Goal: Ask a question

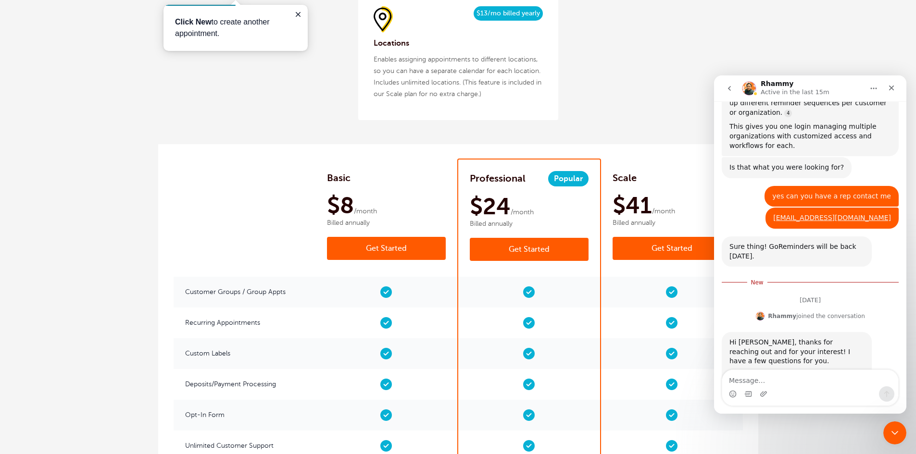
scroll to position [1426, 0]
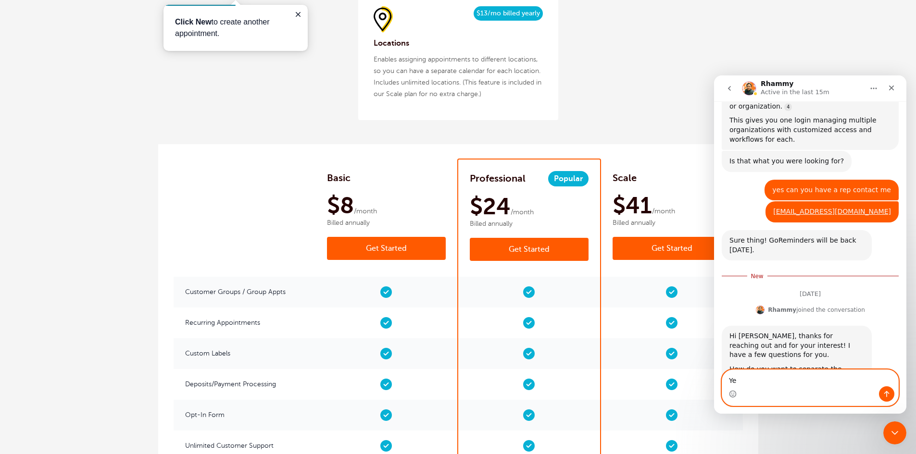
type textarea "Y"
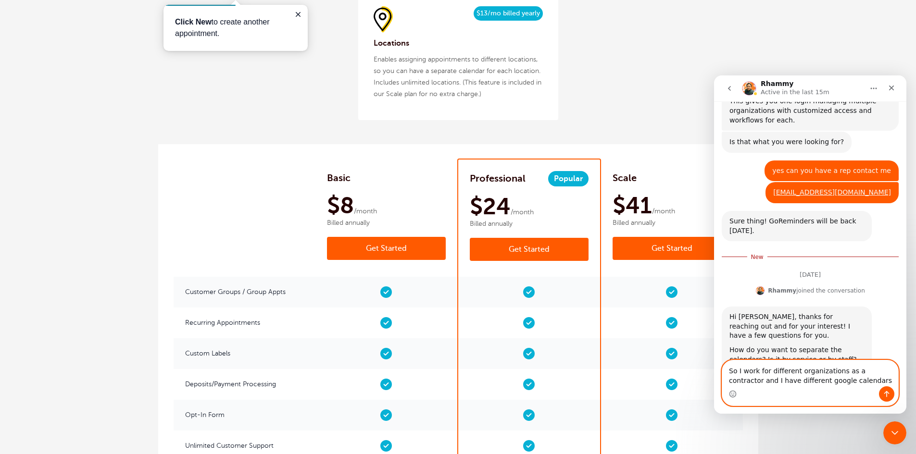
scroll to position [1455, 0]
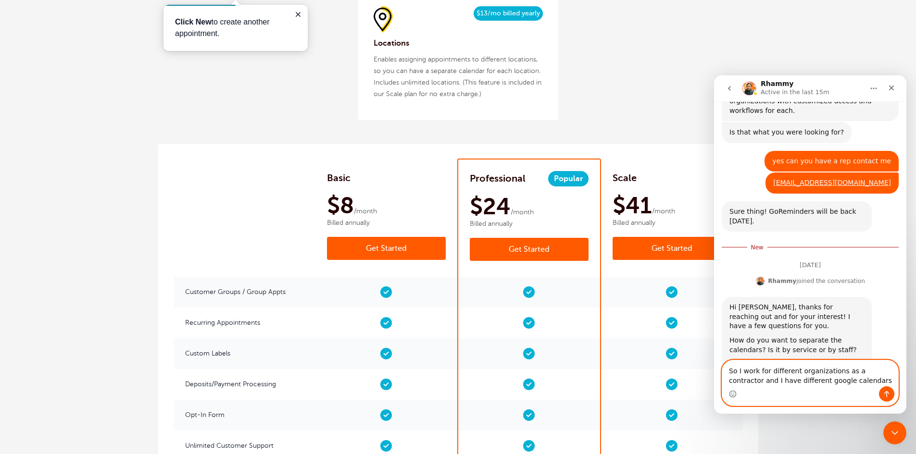
paste textarea "[URL][DOMAIN_NAME][PERSON_NAME]"
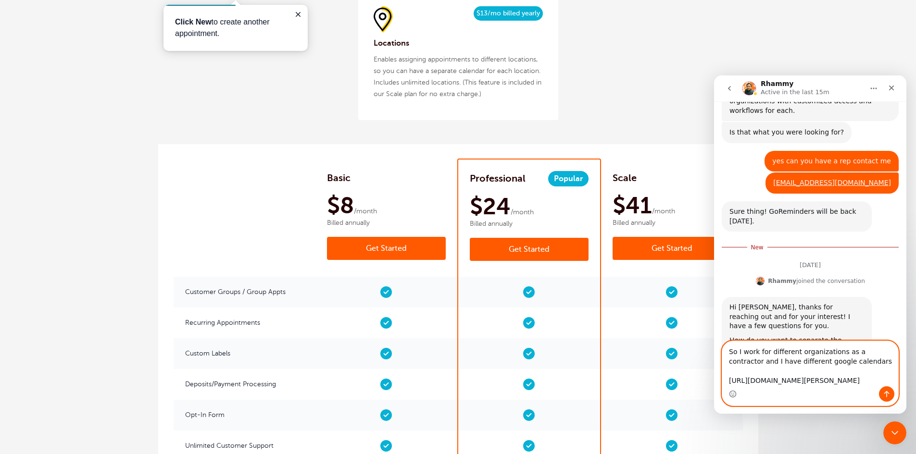
scroll to position [1465, 0]
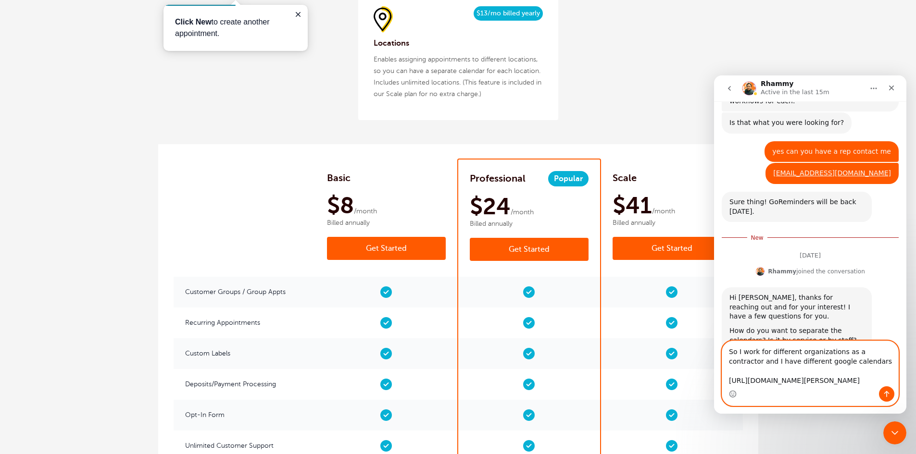
click at [843, 355] on textarea "So I work for different organizations as a contractor and I have different goog…" at bounding box center [810, 363] width 176 height 45
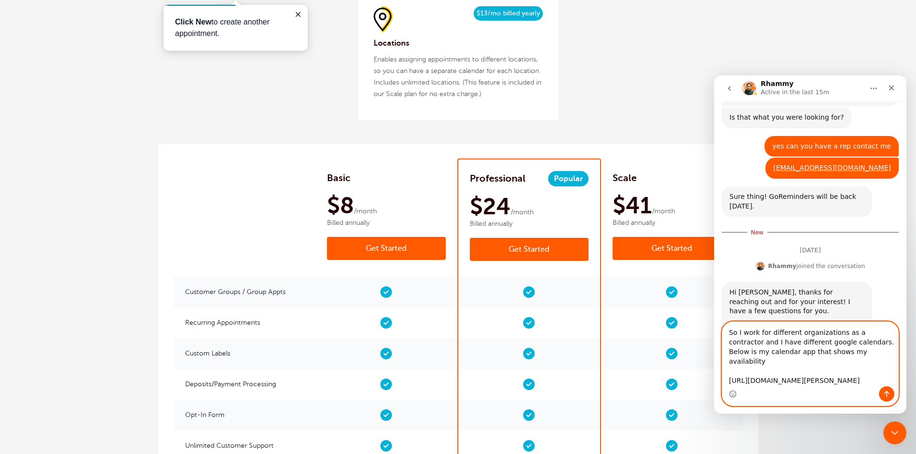
type textarea "So I work for different organizations as a contractor and I have different goog…"
click at [883, 391] on icon "Send a message…" at bounding box center [887, 394] width 8 height 8
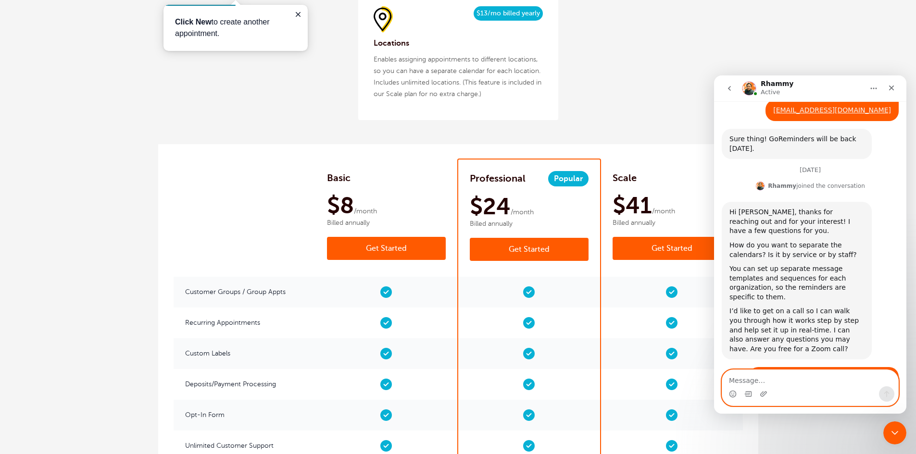
scroll to position [1550, 0]
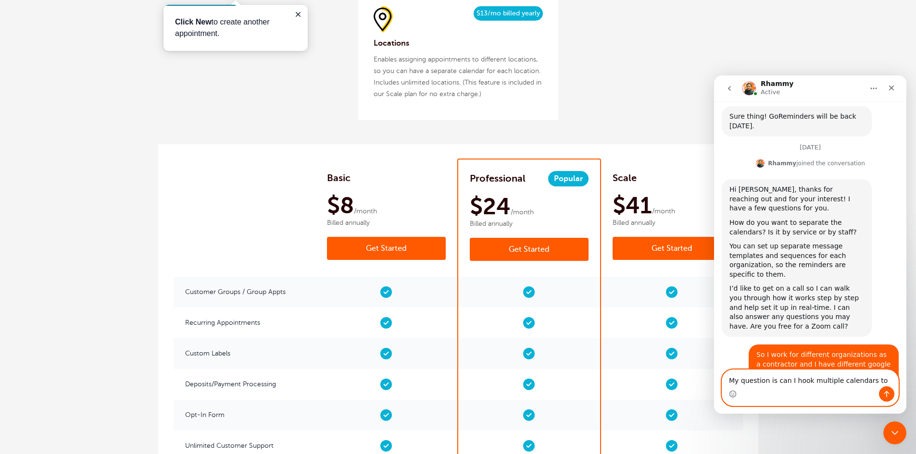
type textarea "My question is can I hook multiple calendars to it"
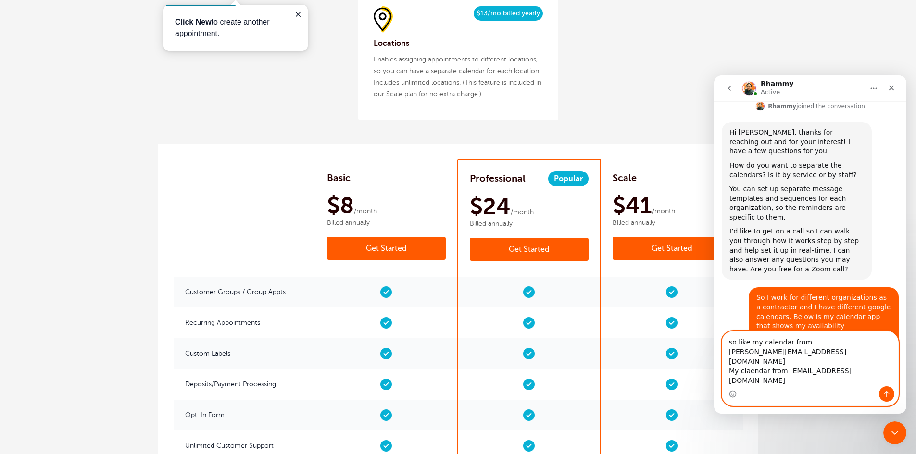
scroll to position [1617, 0]
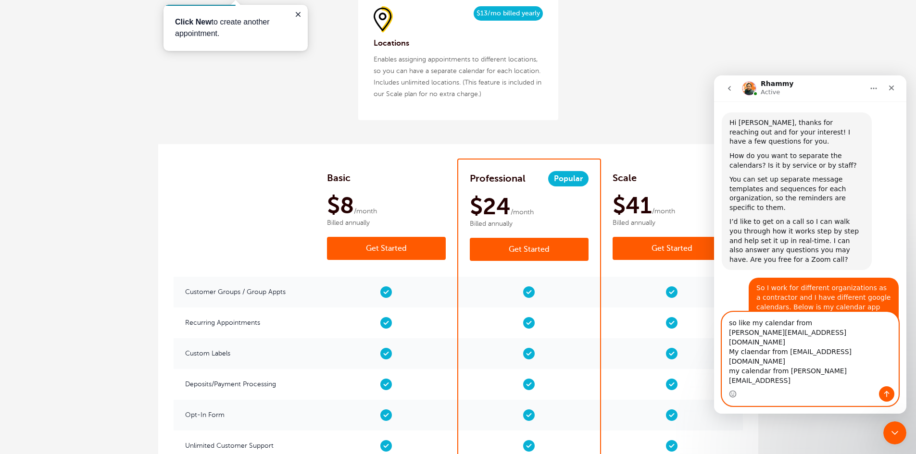
type textarea "so like my calendar from [PERSON_NAME][EMAIL_ADDRESS][DOMAIN_NAME] My claendar …"
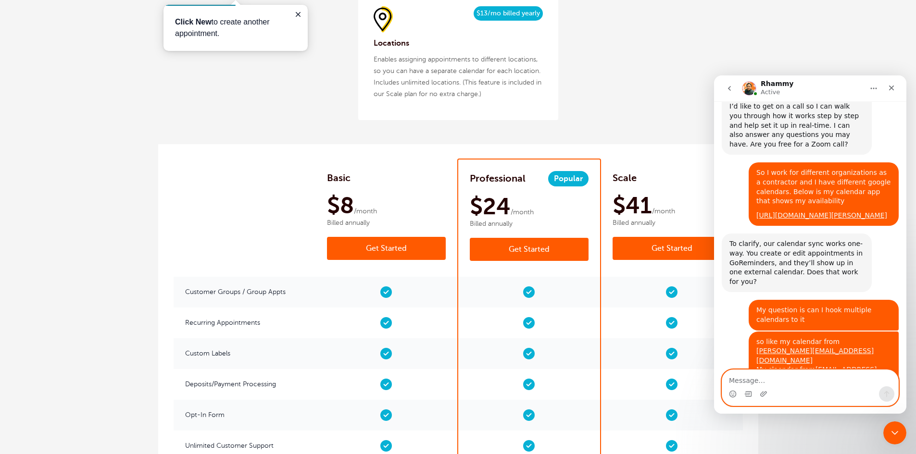
scroll to position [1733, 0]
click at [797, 383] on textarea "Message…" at bounding box center [810, 378] width 176 height 16
type textarea "w"
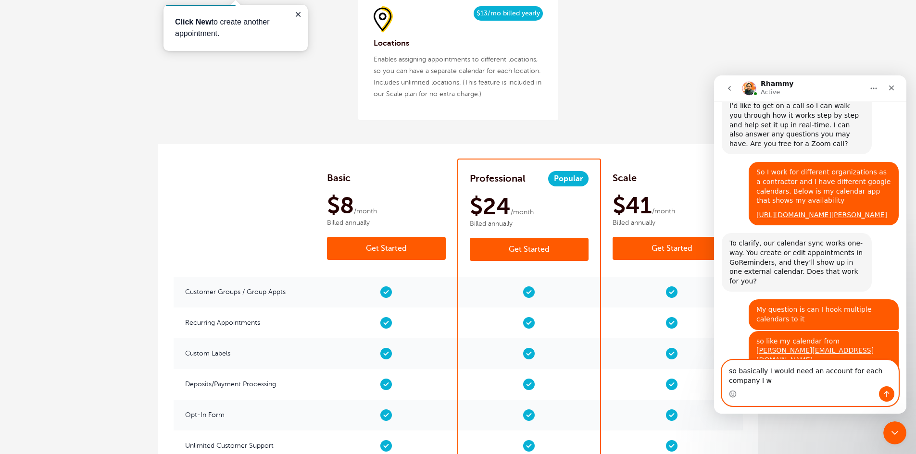
scroll to position [1742, 0]
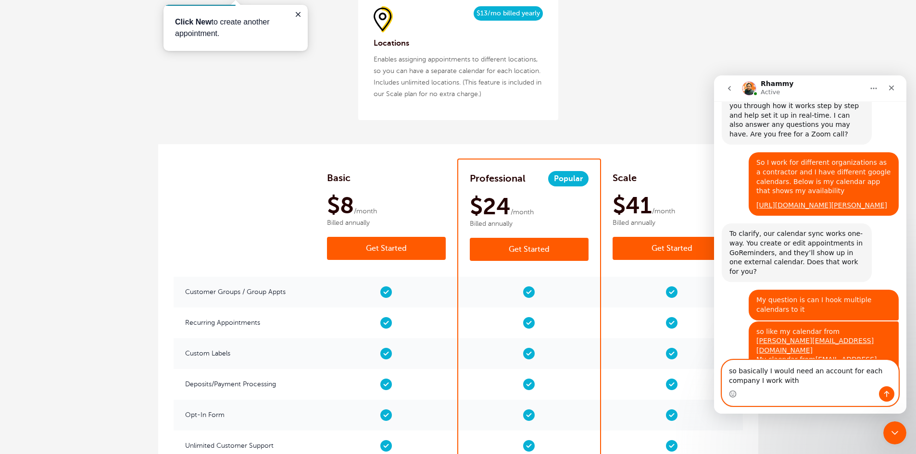
type textarea "so basically I would need an account for each company I work with"
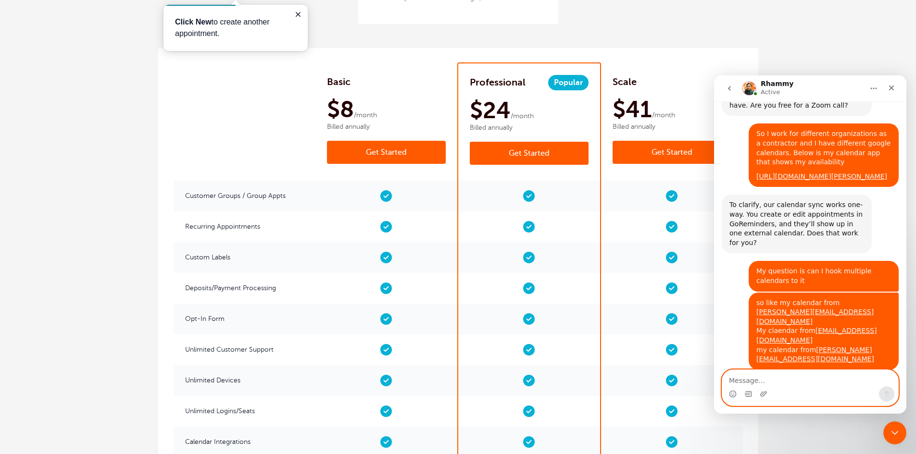
scroll to position [1273, 0]
